Goal: Find specific page/section: Find specific page/section

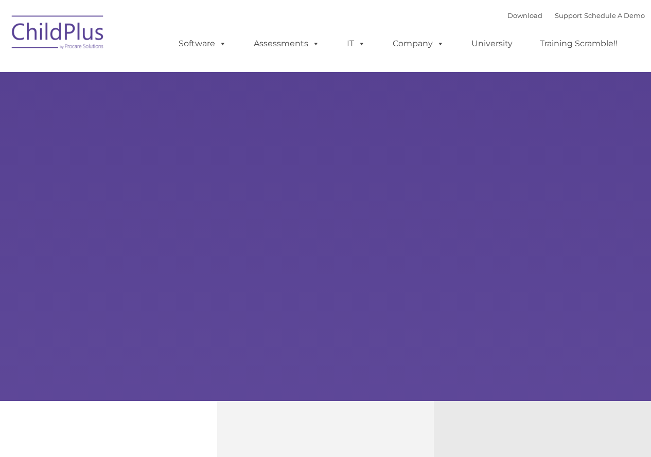
select select "MEDIUM"
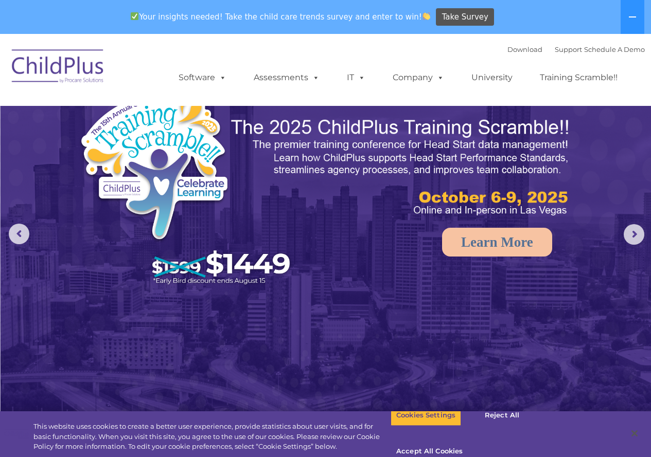
click at [76, 78] on img at bounding box center [58, 67] width 103 height 51
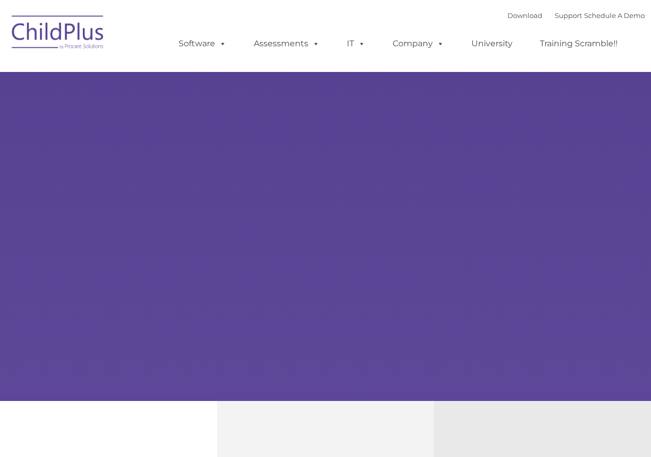
type input ""
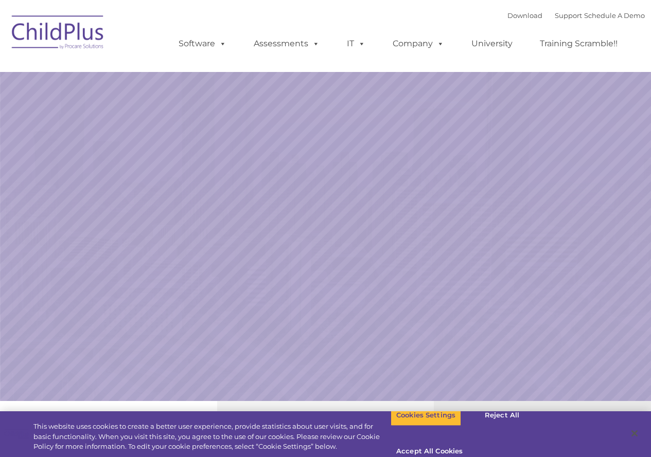
select select "MEDIUM"
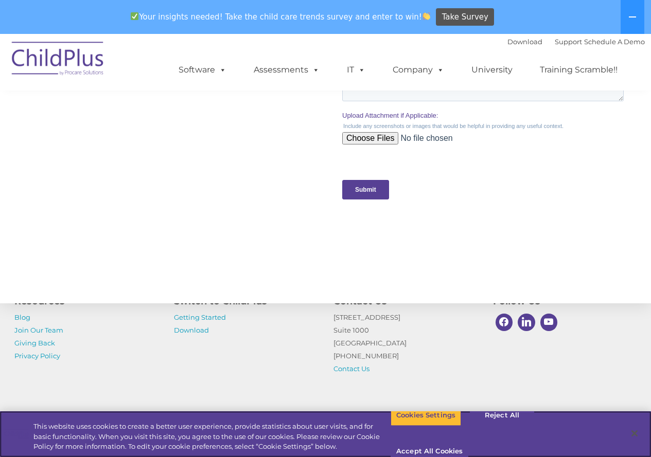
scroll to position [1106, 0]
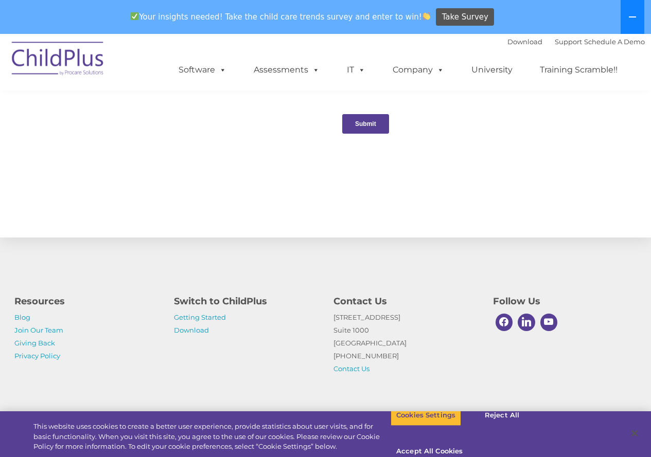
click at [637, 21] on button at bounding box center [632, 17] width 24 height 34
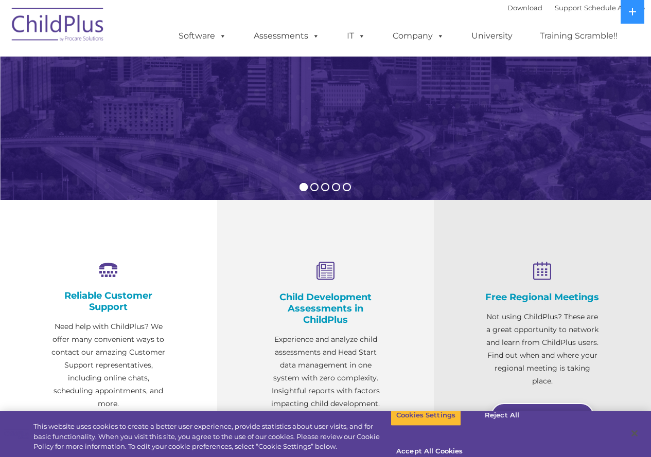
scroll to position [0, 0]
